Goal: Find contact information: Find contact information

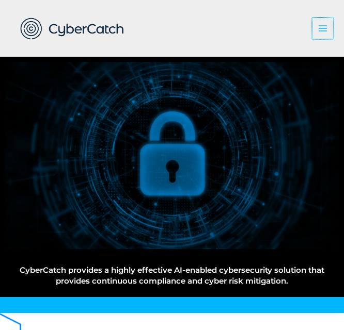
click at [319, 24] on icon "button" at bounding box center [322, 28] width 10 height 10
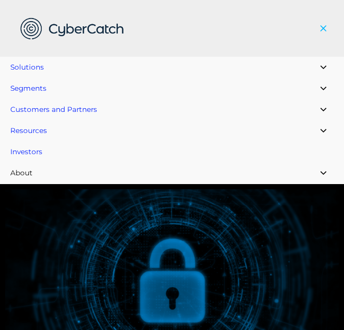
click at [35, 170] on link "About" at bounding box center [172, 172] width 344 height 21
click at [25, 176] on span "About" at bounding box center [21, 173] width 22 height 8
click at [318, 169] on button "Menu Toggle" at bounding box center [320, 173] width 26 height 22
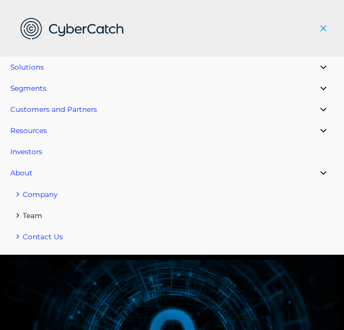
click at [40, 209] on link "Team" at bounding box center [172, 215] width 344 height 21
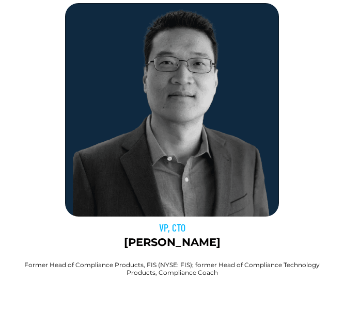
scroll to position [2476, 0]
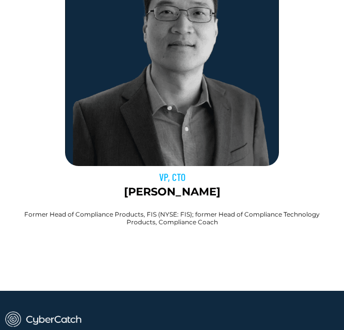
click at [223, 241] on div at bounding box center [171, 250] width 333 height 26
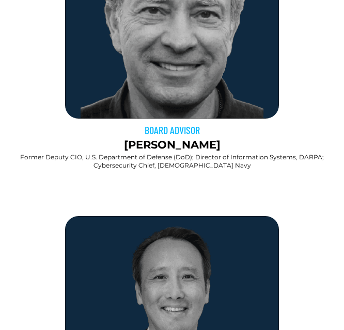
scroll to position [972, 0]
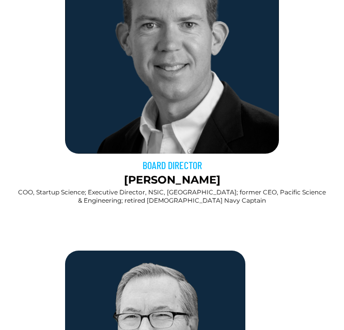
click at [213, 202] on h2 "COO, Startup Science; Executive Director, NSIC, UC San Diego; former CEO, Pacif…" at bounding box center [171, 196] width 313 height 16
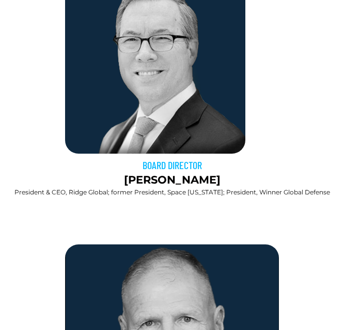
scroll to position [1885, 0]
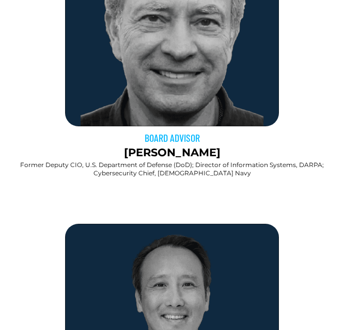
click at [92, 163] on h2 "Former Deputy CIO, U.S. Department of Defense (DoD); Director of Information Sy…" at bounding box center [171, 169] width 333 height 16
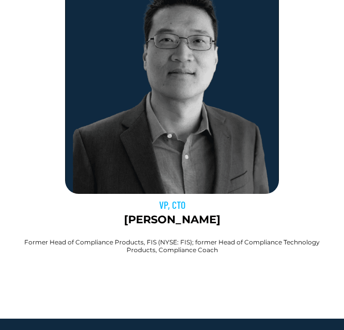
scroll to position [2452, 0]
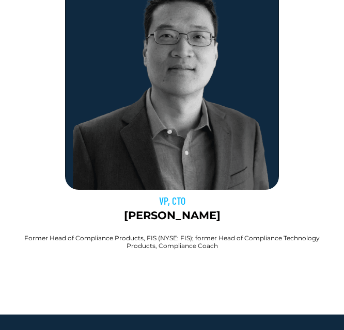
drag, startPoint x: 53, startPoint y: 63, endPoint x: 47, endPoint y: 46, distance: 17.8
click at [53, 63] on div "VP, CTO Bryan Rho" at bounding box center [171, 100] width 333 height 248
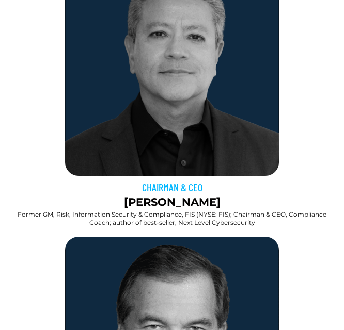
scroll to position [309, 0]
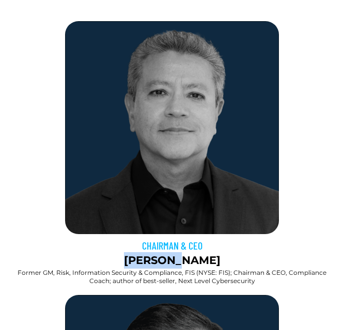
drag, startPoint x: 145, startPoint y: 261, endPoint x: 197, endPoint y: 264, distance: 51.6
click at [197, 264] on p "Sai Huda" at bounding box center [171, 260] width 333 height 17
copy p "Sai Huda"
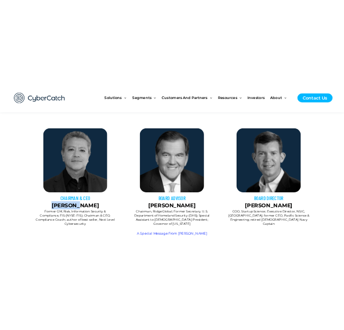
scroll to position [384, 0]
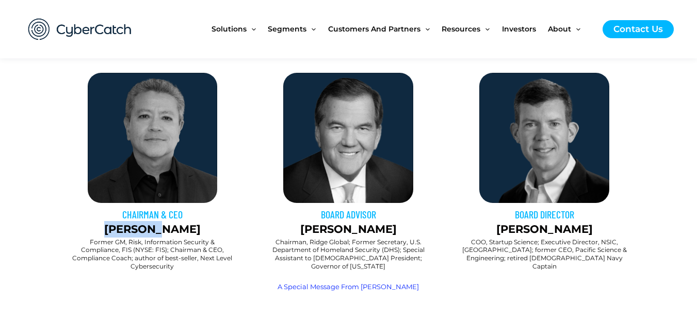
click at [150, 234] on p "Sai Huda" at bounding box center [153, 229] width 186 height 17
click at [150, 236] on p "Sai Huda" at bounding box center [153, 229] width 186 height 17
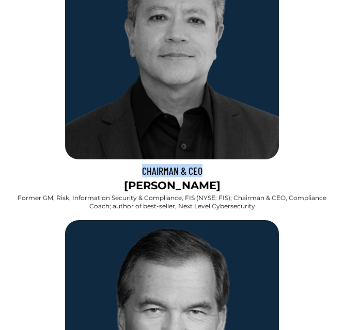
drag, startPoint x: 224, startPoint y: 174, endPoint x: 139, endPoint y: 176, distance: 85.1
click at [139, 176] on h3 "CHAIRMAN & CEO" at bounding box center [171, 170] width 333 height 13
copy h3 "CHAIRMAN & CEO"
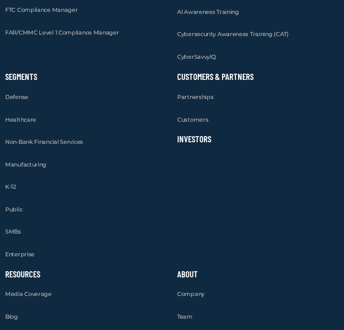
scroll to position [7469, 0]
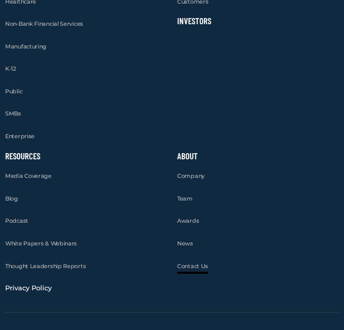
click at [194, 263] on span "Contact Us" at bounding box center [192, 266] width 31 height 7
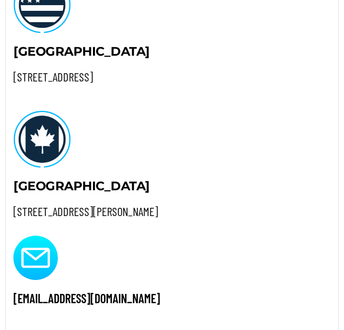
scroll to position [965, 0]
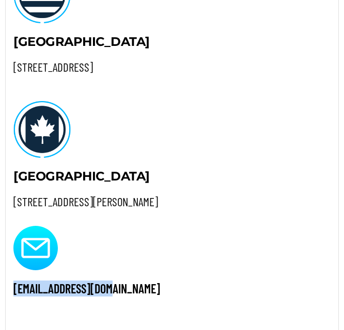
drag, startPoint x: 141, startPoint y: 290, endPoint x: -10, endPoint y: 295, distance: 150.7
click at [0, 295] on html "Skip to content Solutions Menu Toggle US Compliance Manager Canada Compliance M…" at bounding box center [172, 69] width 344 height 2069
copy h2 "info@cybercatch.com"
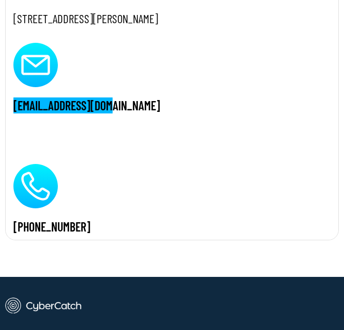
scroll to position [1171, 0]
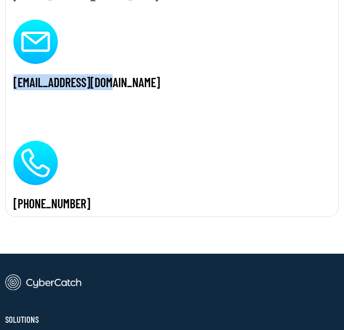
drag, startPoint x: 104, startPoint y: 203, endPoint x: -2, endPoint y: 201, distance: 105.8
copy h2 "+1 (866) 756-2923"
